Goal: Use online tool/utility: Utilize a website feature to perform a specific function

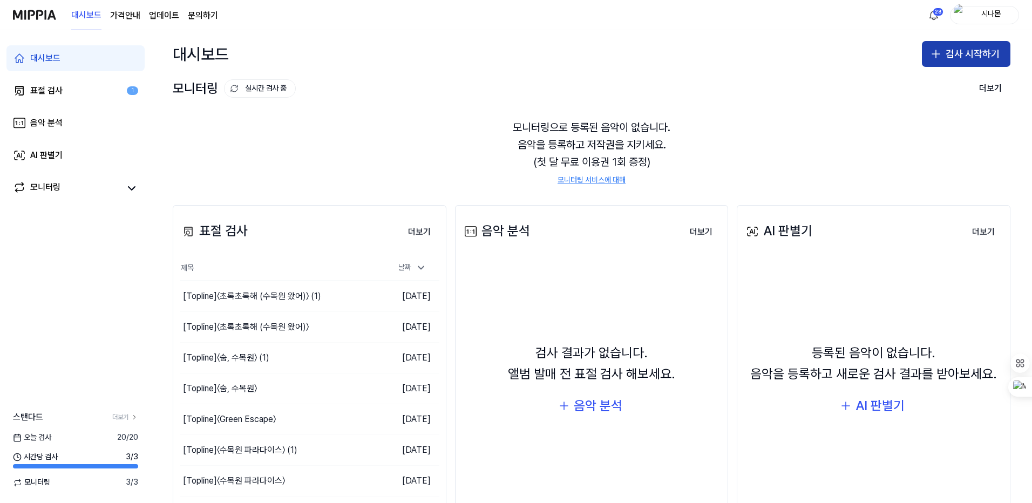
click at [942, 58] on button "검사 시작하기" at bounding box center [966, 54] width 89 height 26
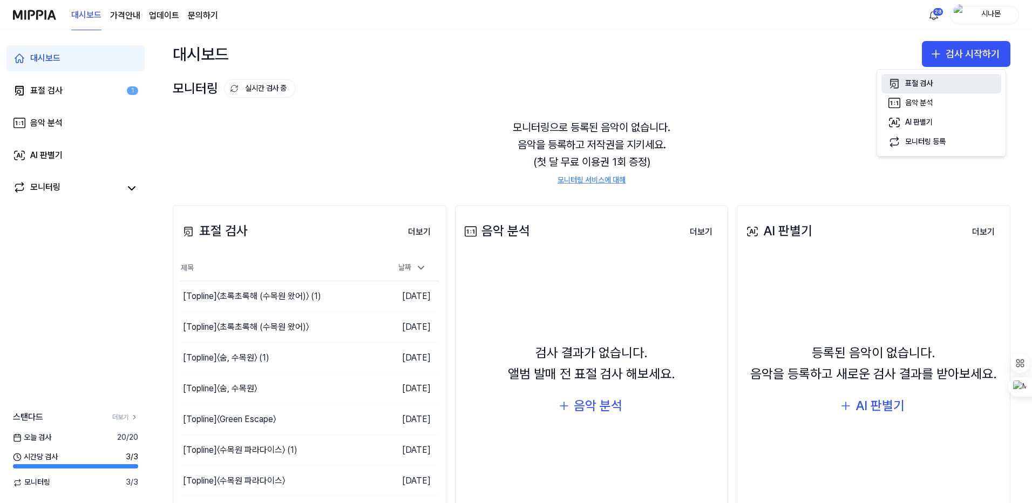
click at [927, 84] on div "표절 검사" at bounding box center [920, 83] width 28 height 11
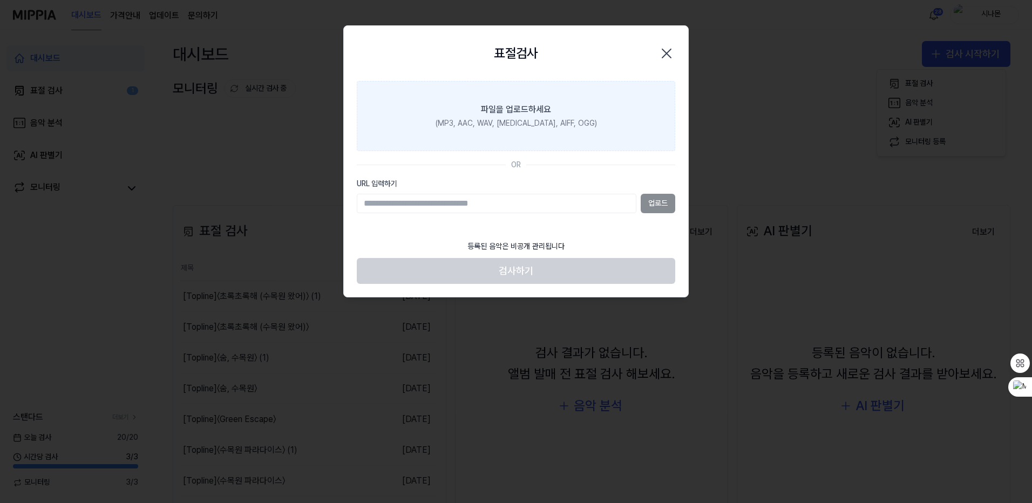
click at [621, 138] on label "파일을 업로드하세요 (MP3, AAC, WAV, [MEDICAL_DATA], AIFF, OGG)" at bounding box center [516, 116] width 319 height 70
click at [0, 0] on input "파일을 업로드하세요 (MP3, AAC, WAV, [MEDICAL_DATA], AIFF, OGG)" at bounding box center [0, 0] width 0 height 0
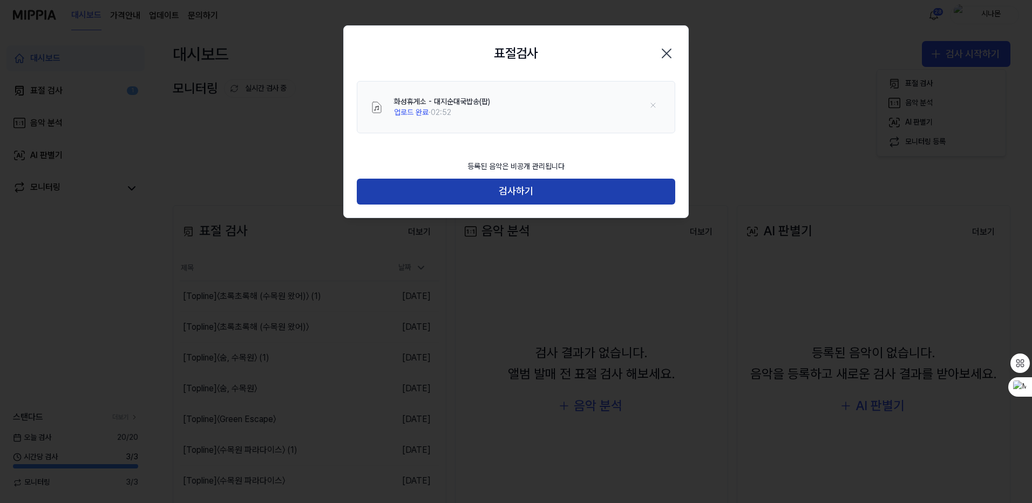
click at [511, 196] on button "검사하기" at bounding box center [516, 192] width 319 height 26
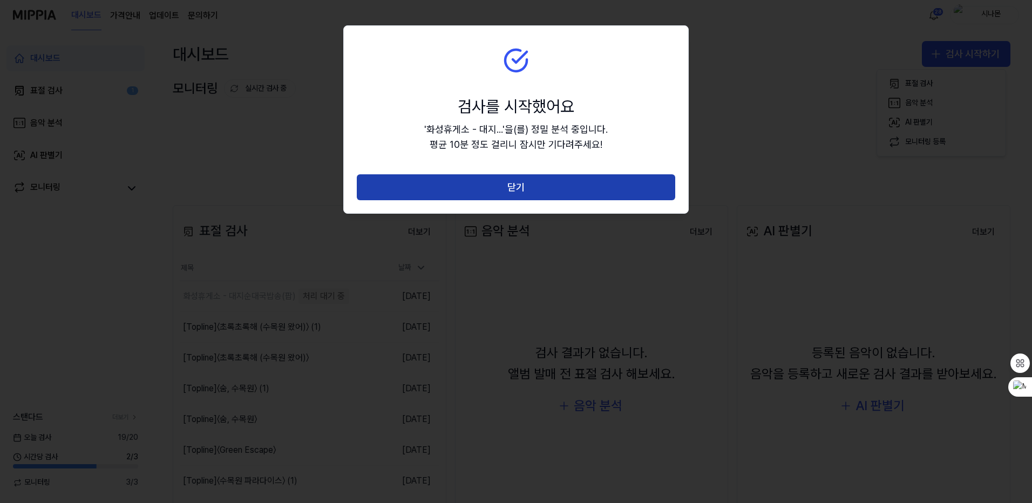
click at [583, 186] on button "닫기" at bounding box center [516, 187] width 319 height 26
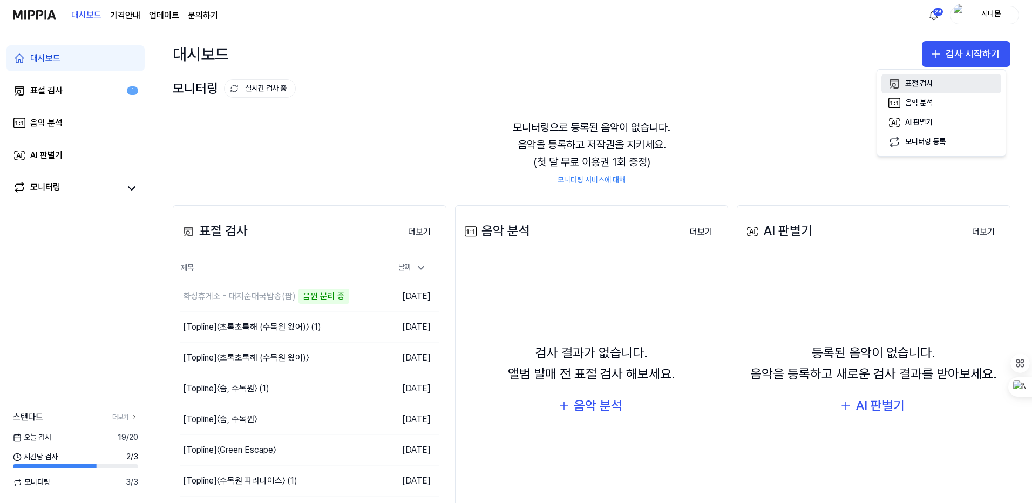
click at [913, 82] on div "표절 검사" at bounding box center [920, 83] width 28 height 11
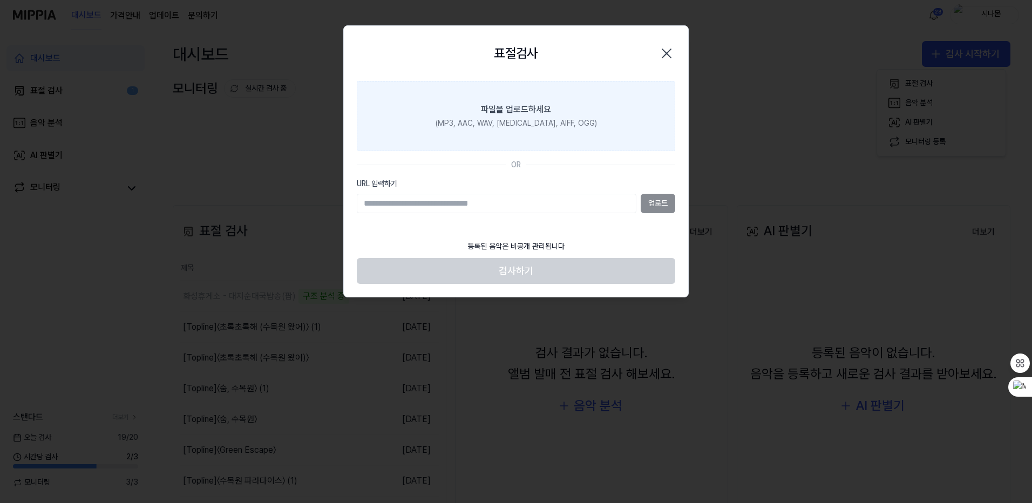
click at [521, 112] on div "파일을 업로드하세요" at bounding box center [516, 109] width 70 height 13
click at [0, 0] on input "파일을 업로드하세요 (MP3, AAC, WAV, [MEDICAL_DATA], AIFF, OGG)" at bounding box center [0, 0] width 0 height 0
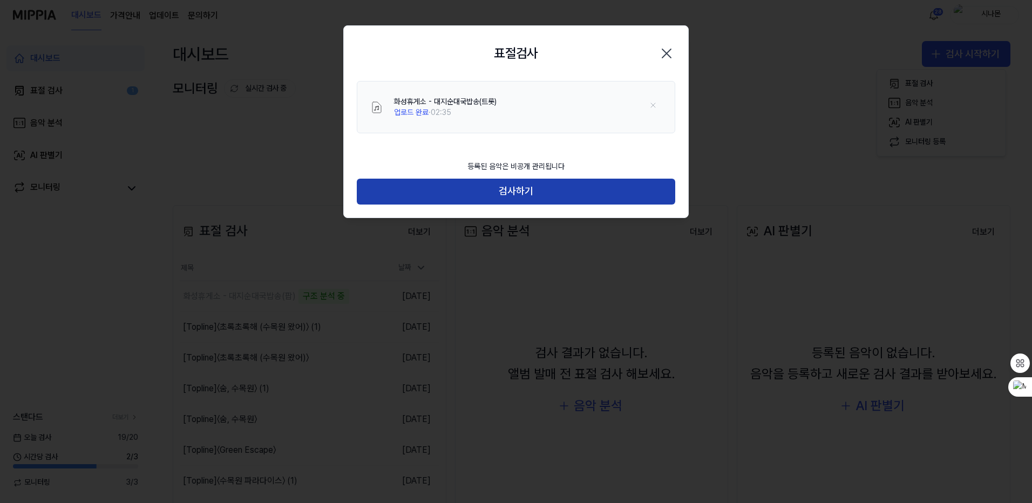
click at [515, 190] on button "검사하기" at bounding box center [516, 192] width 319 height 26
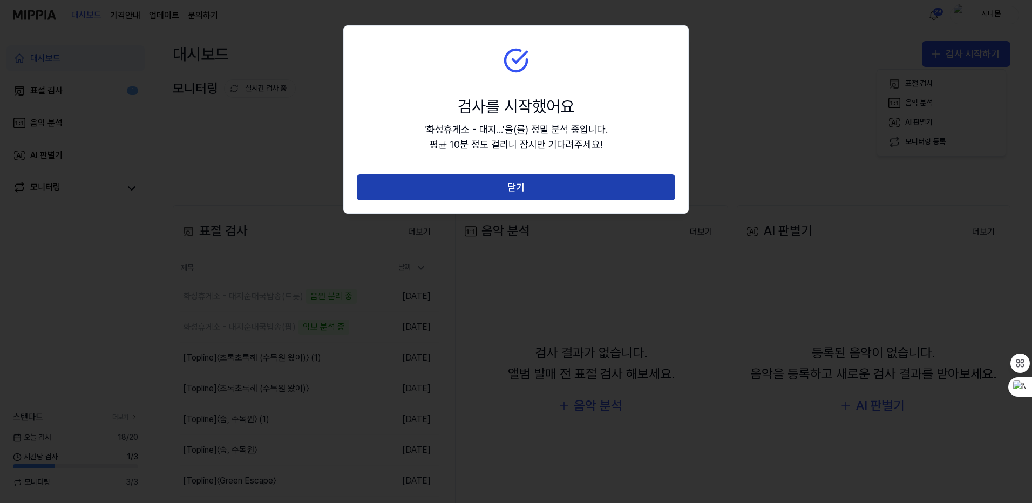
click at [514, 186] on button "닫기" at bounding box center [516, 187] width 319 height 26
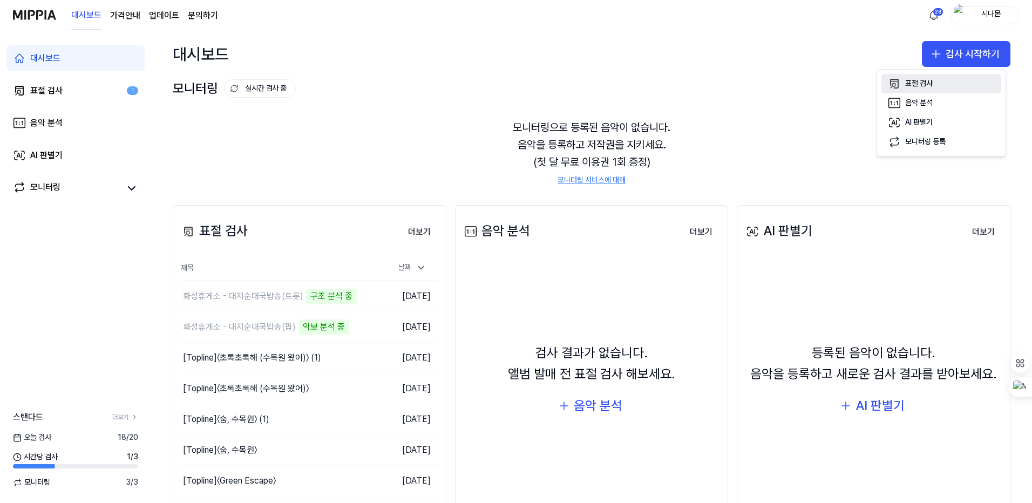
click at [923, 84] on div "표절 검사" at bounding box center [920, 83] width 28 height 11
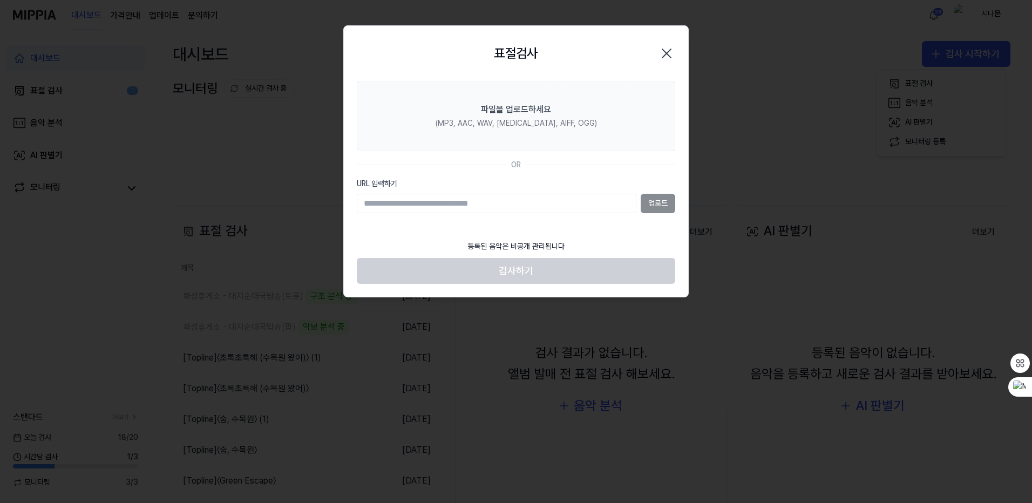
click at [651, 205] on div "업로드" at bounding box center [516, 203] width 319 height 19
click at [475, 204] on input "URL 입력하기" at bounding box center [497, 203] width 280 height 19
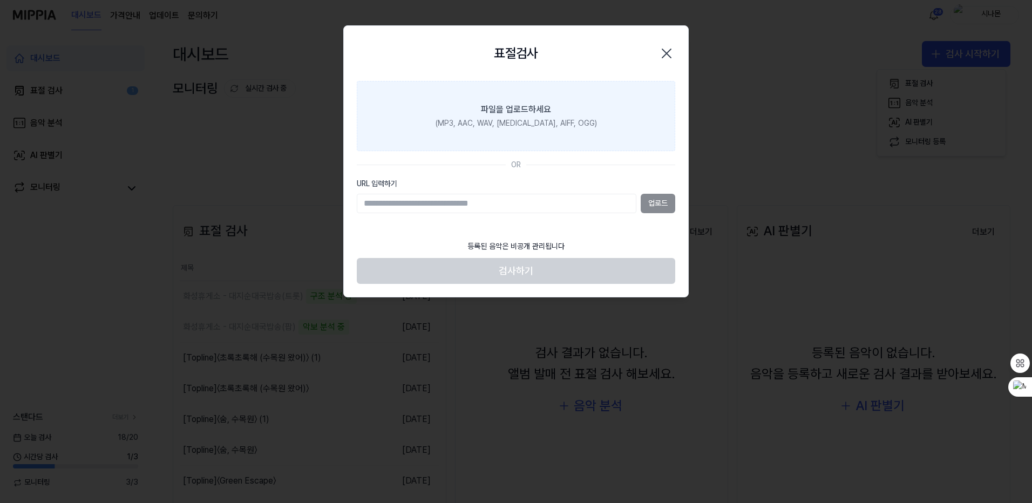
click at [512, 118] on div "(MP3, AAC, WAV, [MEDICAL_DATA], AIFF, OGG)" at bounding box center [516, 123] width 161 height 11
click at [0, 0] on input "파일을 업로드하세요 (MP3, AAC, WAV, [MEDICAL_DATA], AIFF, OGG)" at bounding box center [0, 0] width 0 height 0
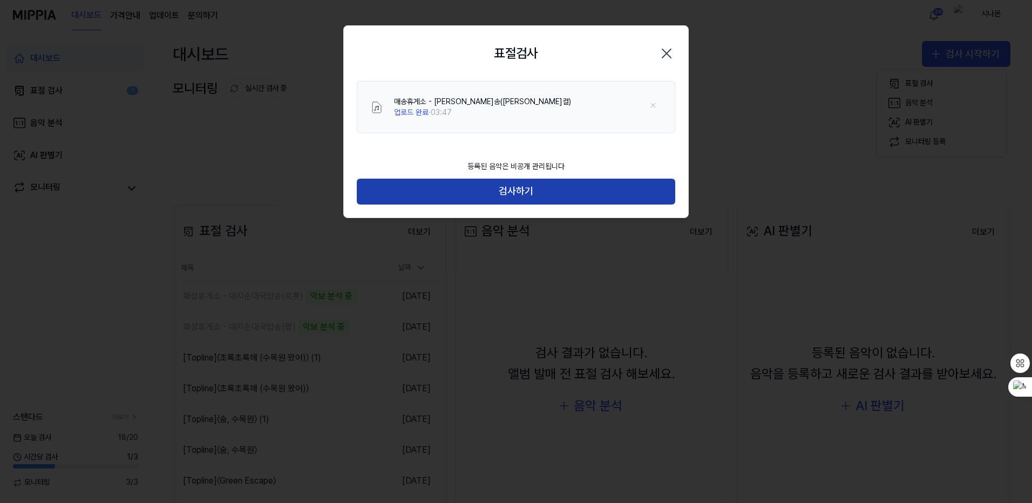
click at [531, 191] on button "검사하기" at bounding box center [516, 192] width 319 height 26
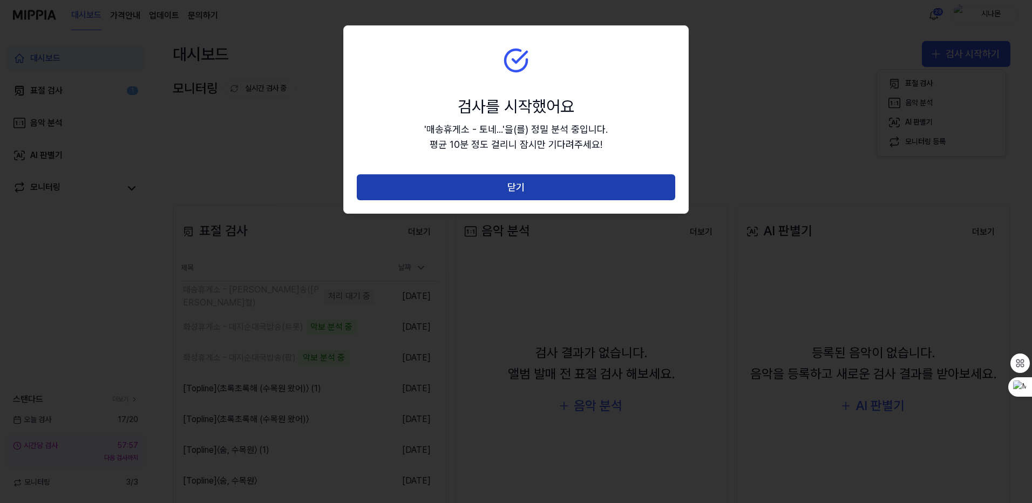
click at [518, 190] on button "닫기" at bounding box center [516, 187] width 319 height 26
